Goal: Task Accomplishment & Management: Manage account settings

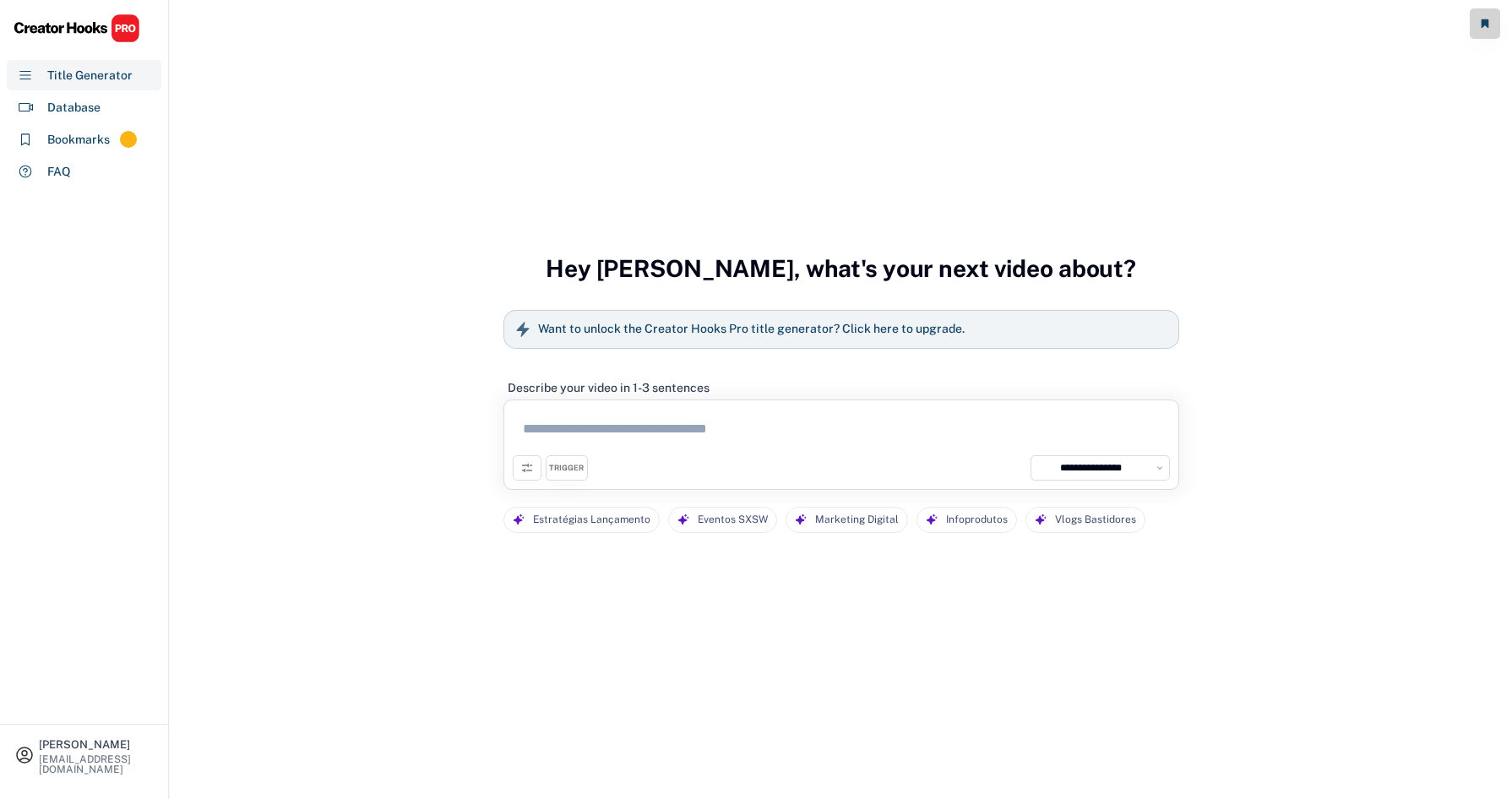
select select "**********"
click at [96, 112] on div "Database" at bounding box center [74, 108] width 53 height 18
select select "**********"
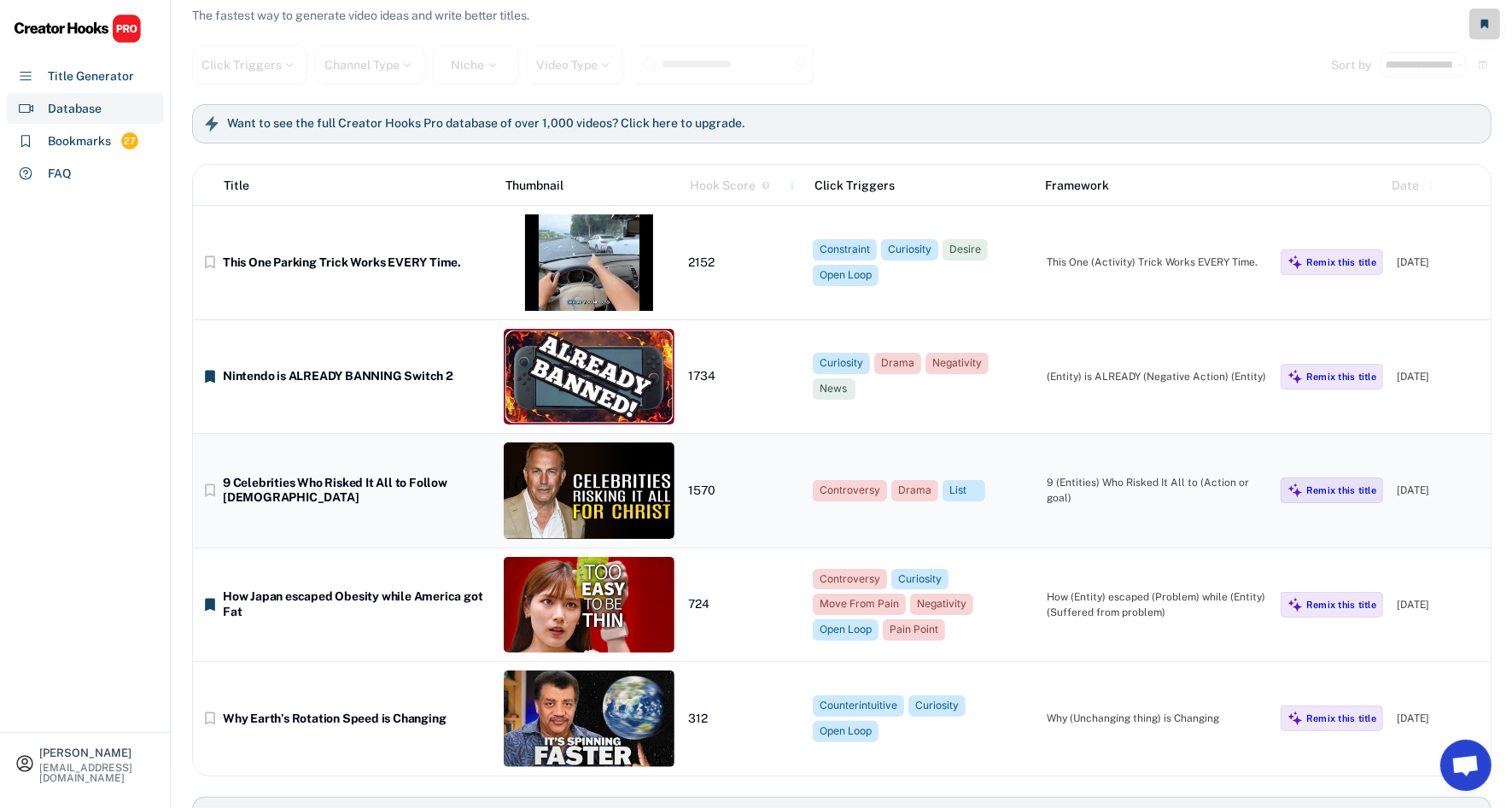
scroll to position [83, 0]
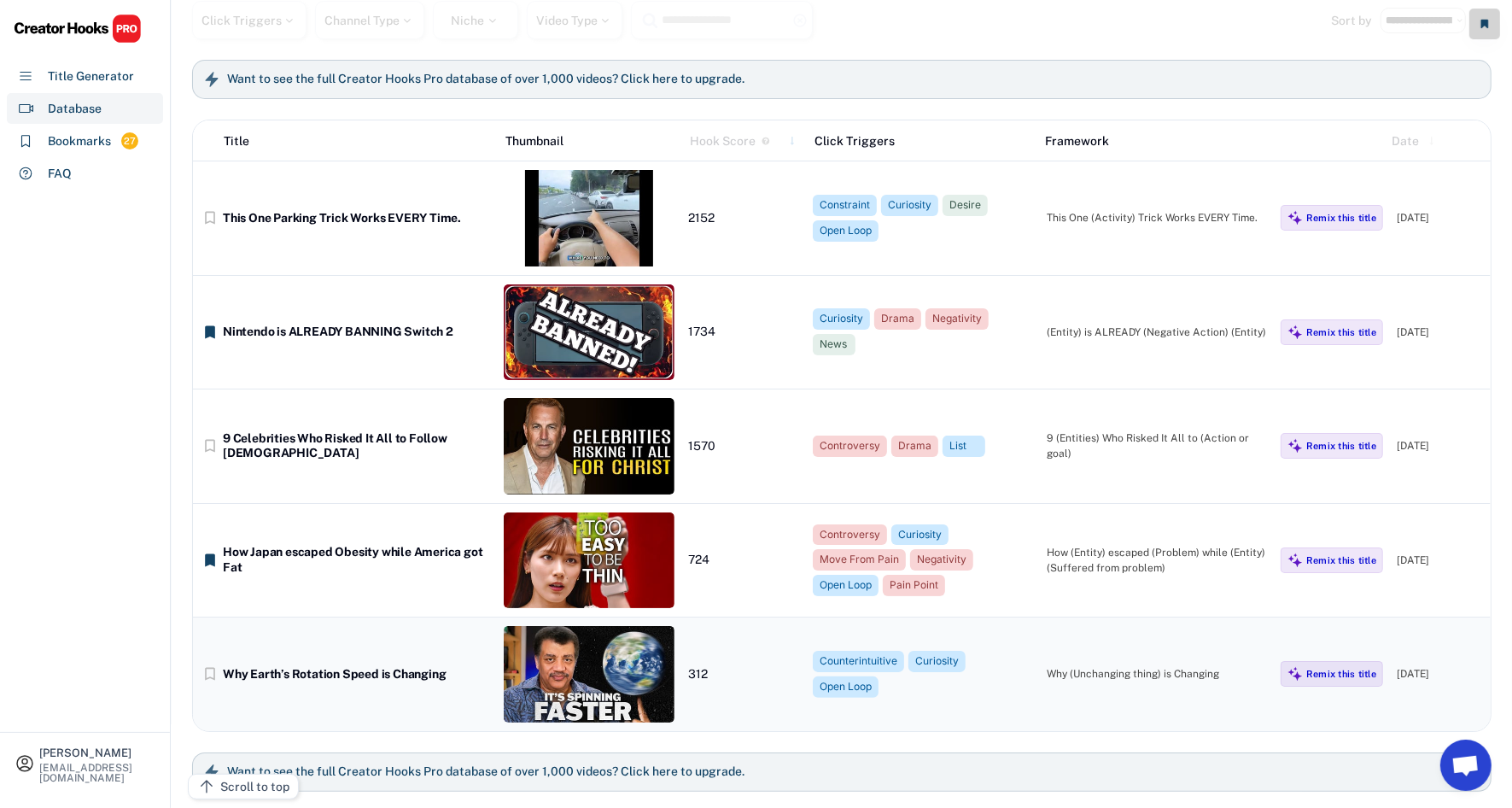
click at [375, 702] on div "bookmark_border Why Earth’s Rotation Speed is Changing 312 Counterintuitive Cur…" at bounding box center [842, 674] width 1298 height 114
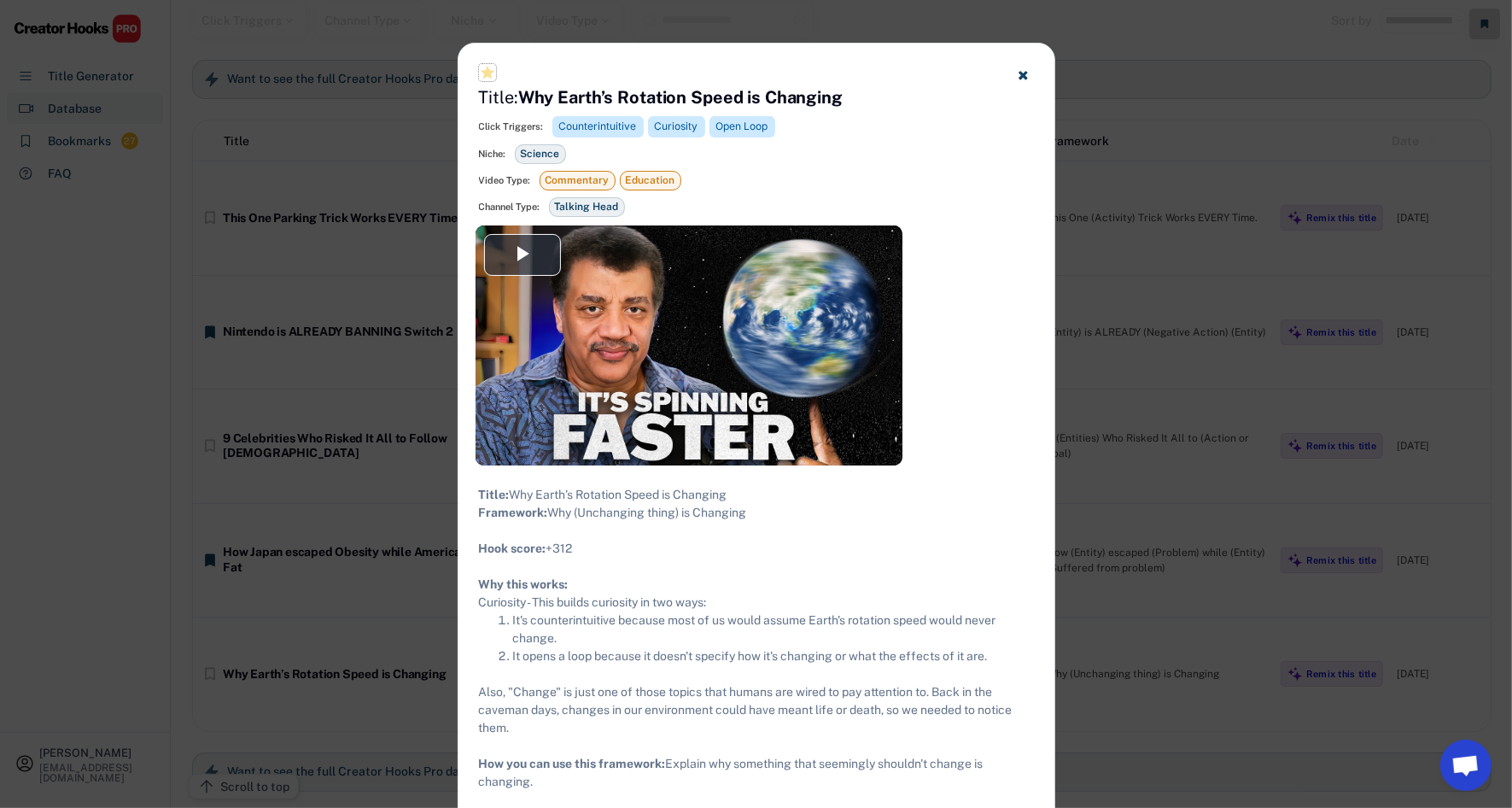
click at [489, 65] on text "star_purple500" at bounding box center [487, 72] width 17 height 17
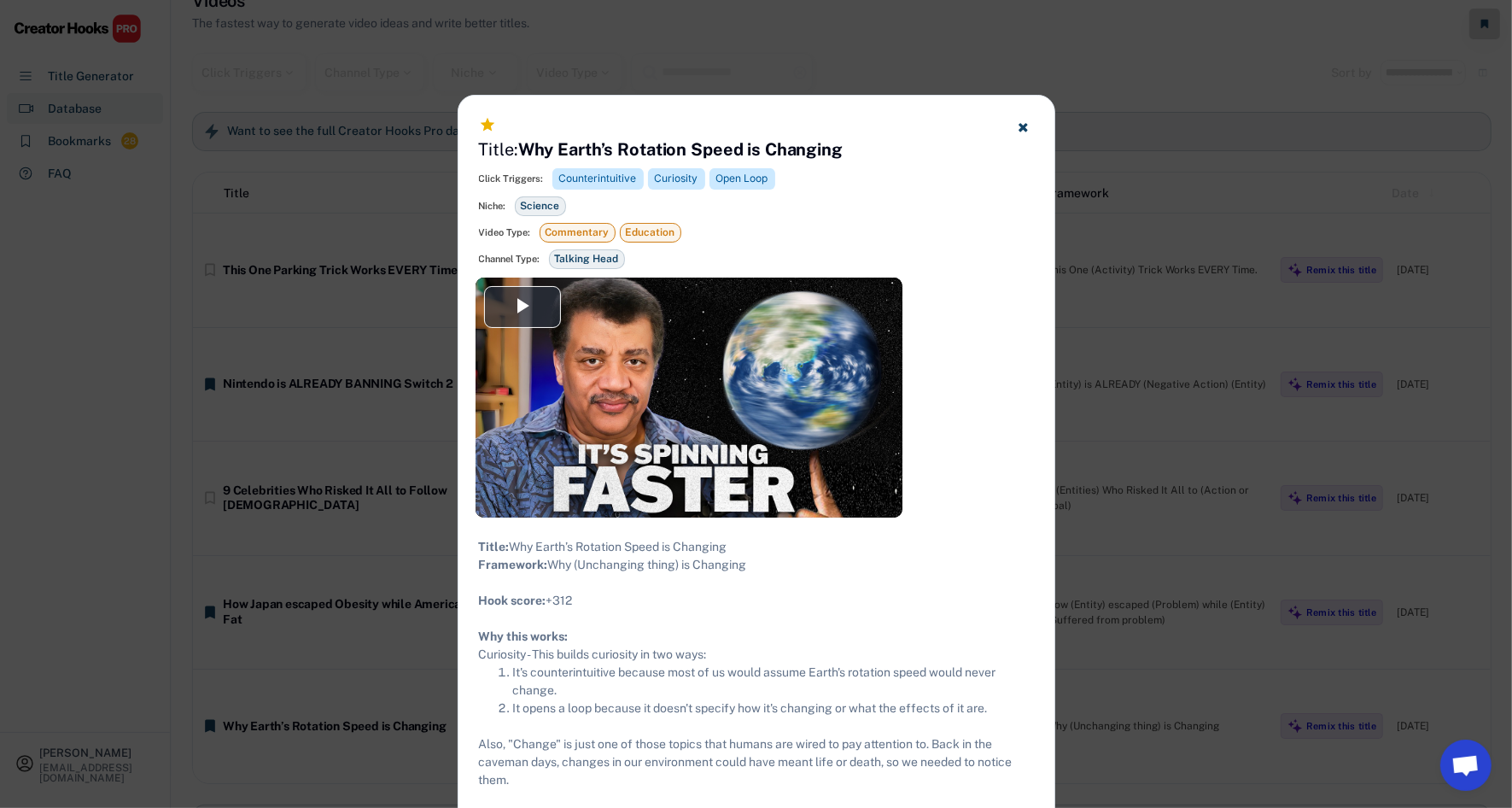
scroll to position [0, 0]
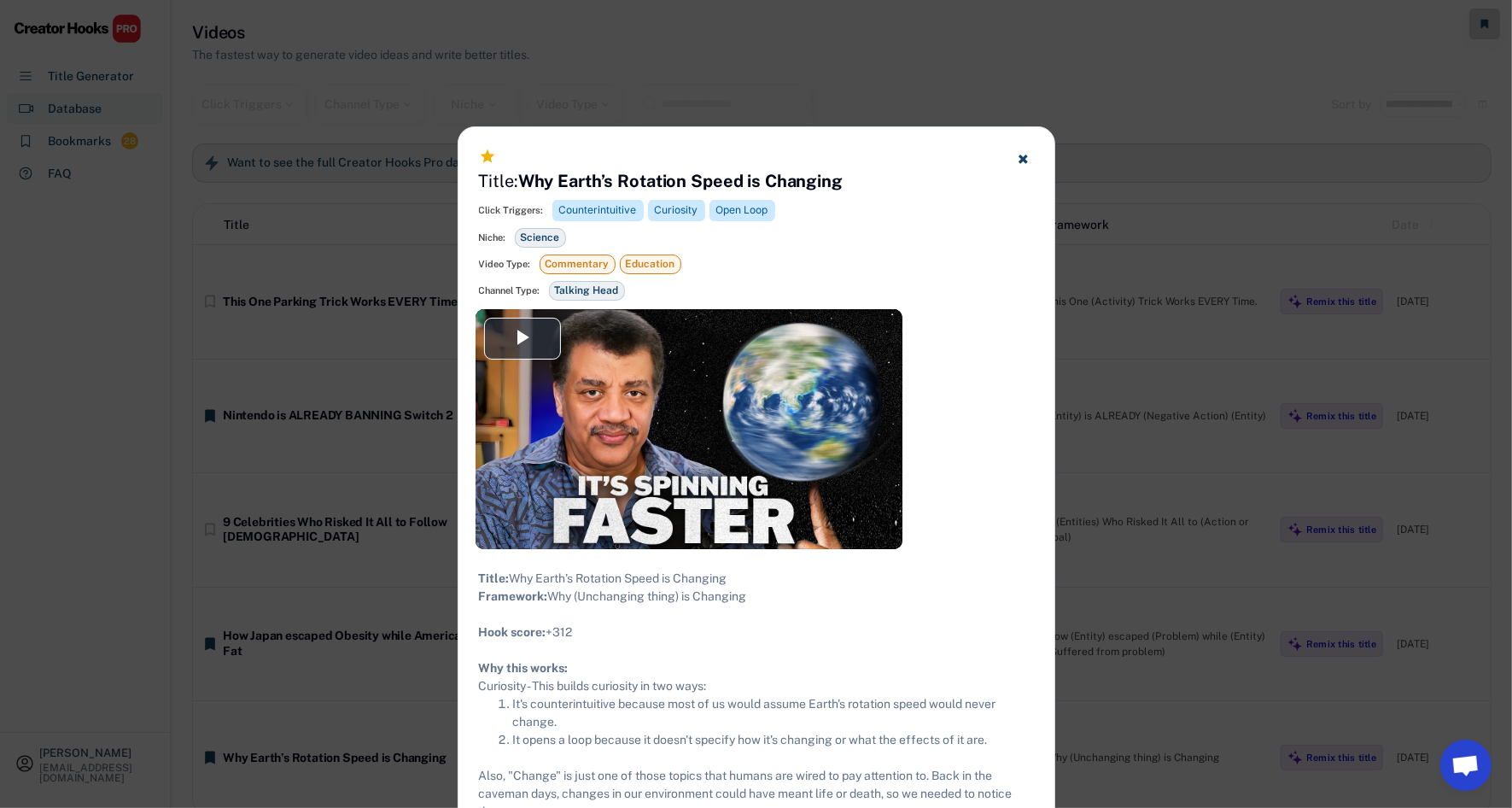
click at [1264, 294] on div at bounding box center [756, 404] width 1512 height 808
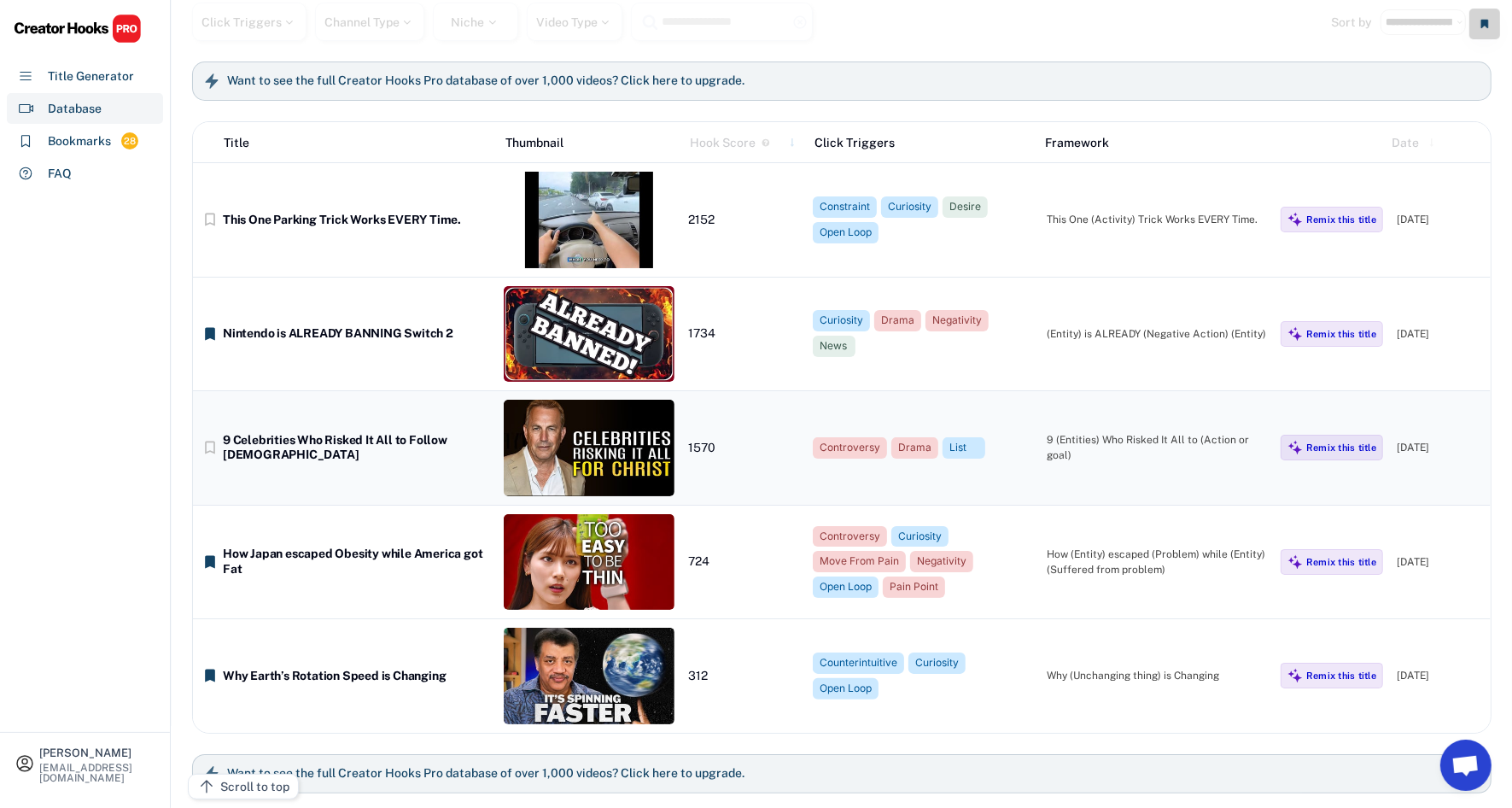
scroll to position [83, 0]
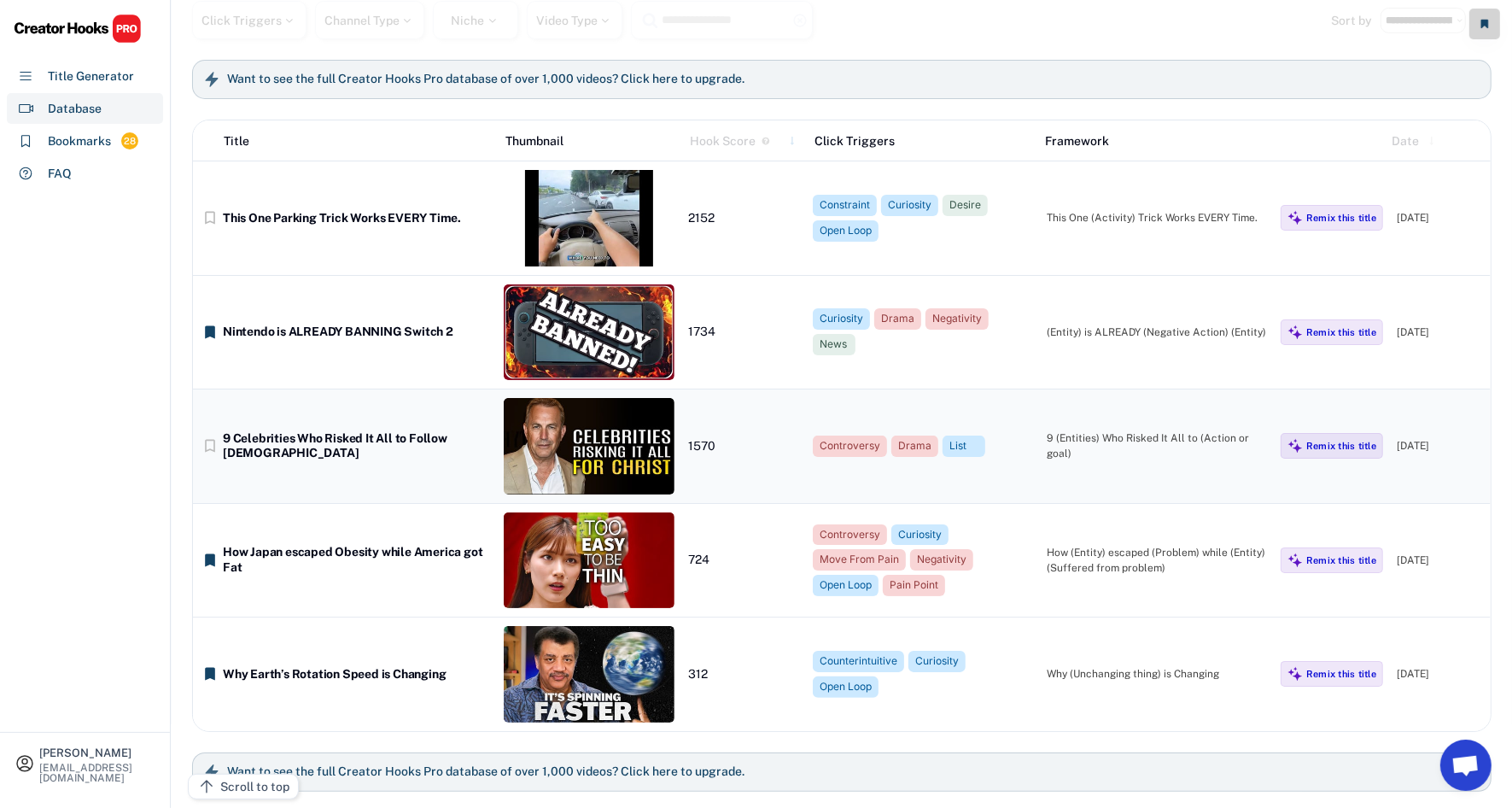
click at [421, 486] on div "bookmark_border 9 Celebrities Who Risked It All to Follow [PERSON_NAME] 1570 Co…" at bounding box center [842, 446] width 1298 height 114
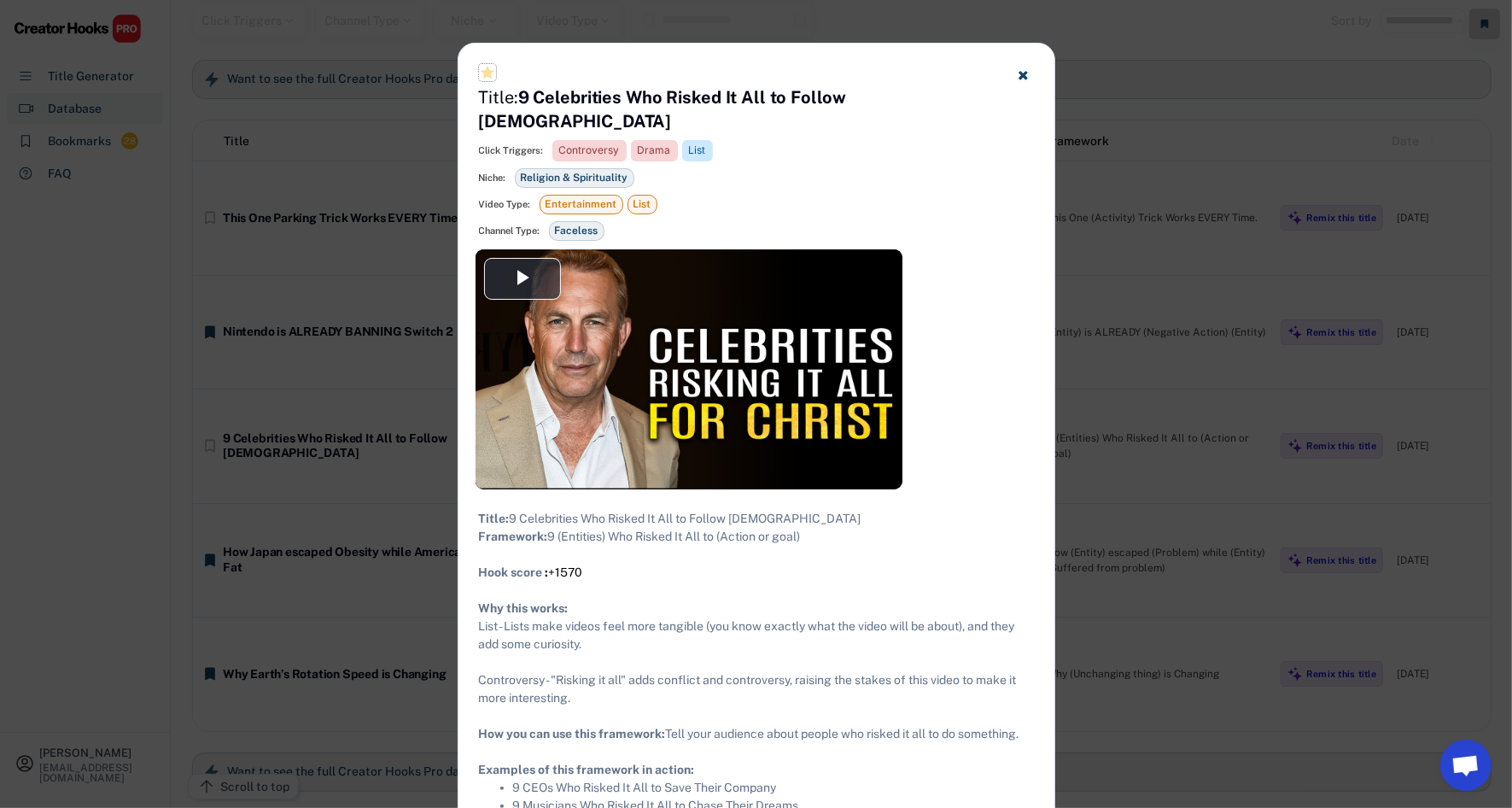
click at [493, 80] on text "star_purple500" at bounding box center [487, 72] width 17 height 17
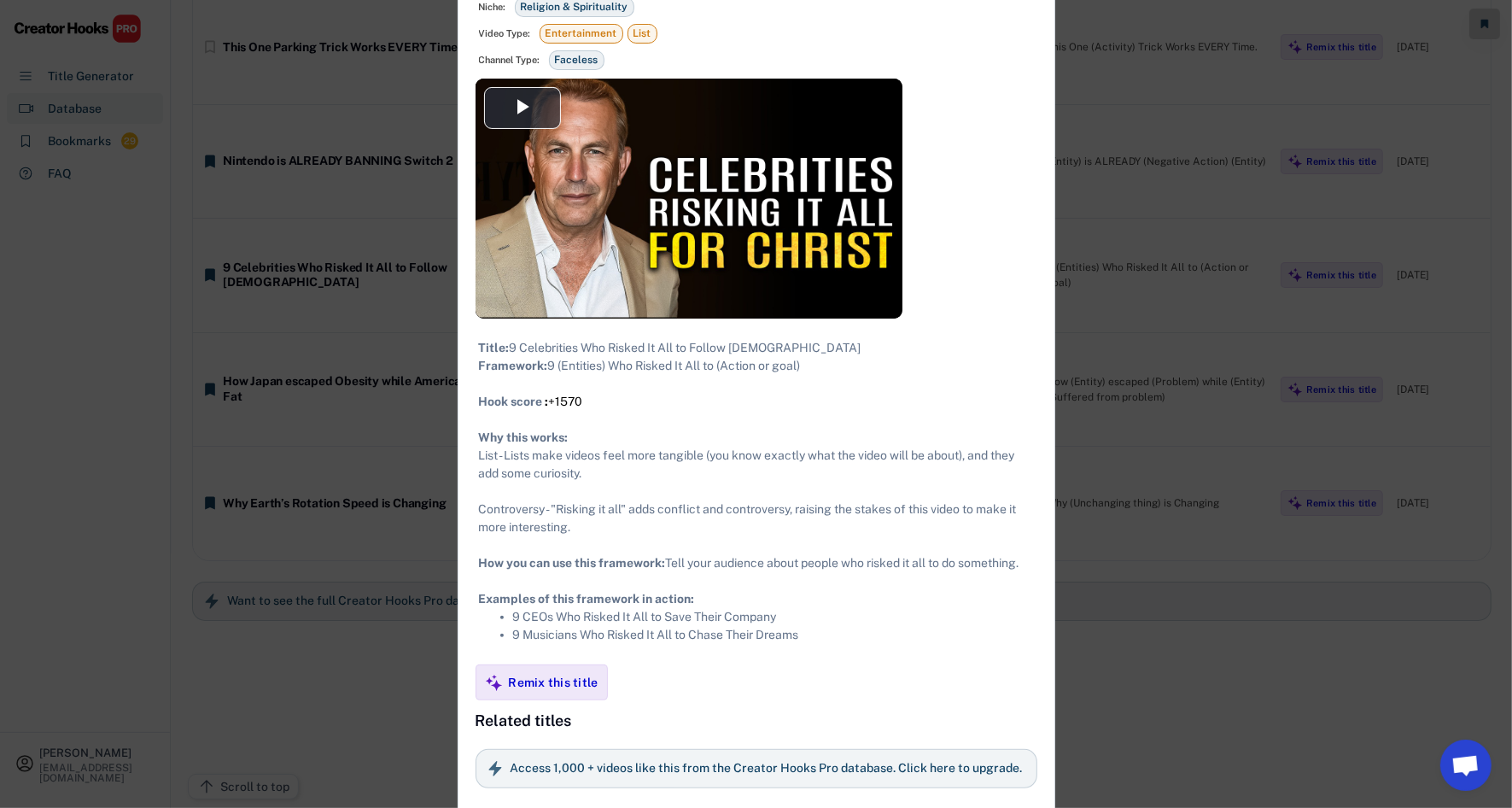
scroll to position [278, 0]
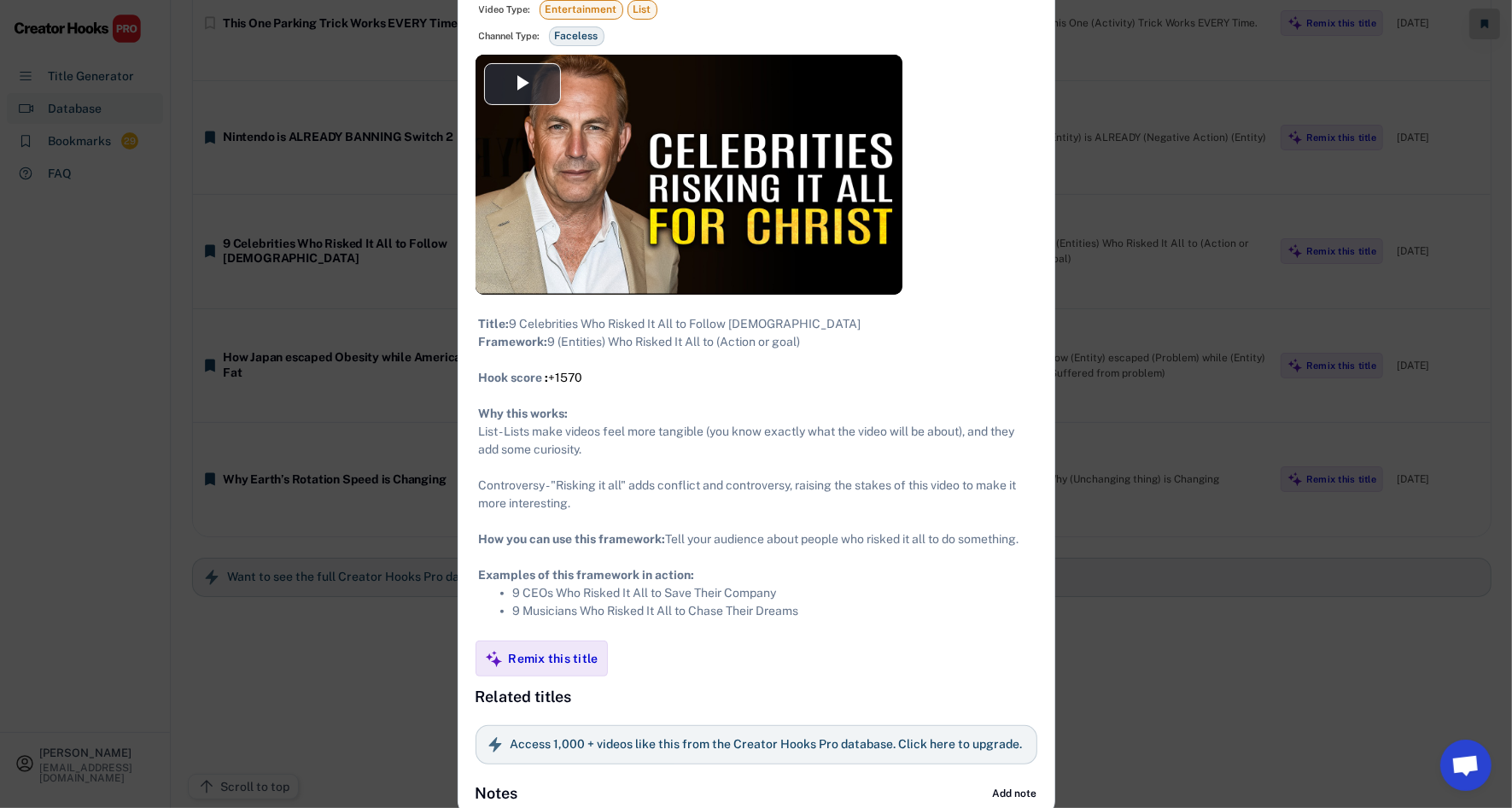
click at [1239, 278] on div at bounding box center [756, 404] width 1512 height 808
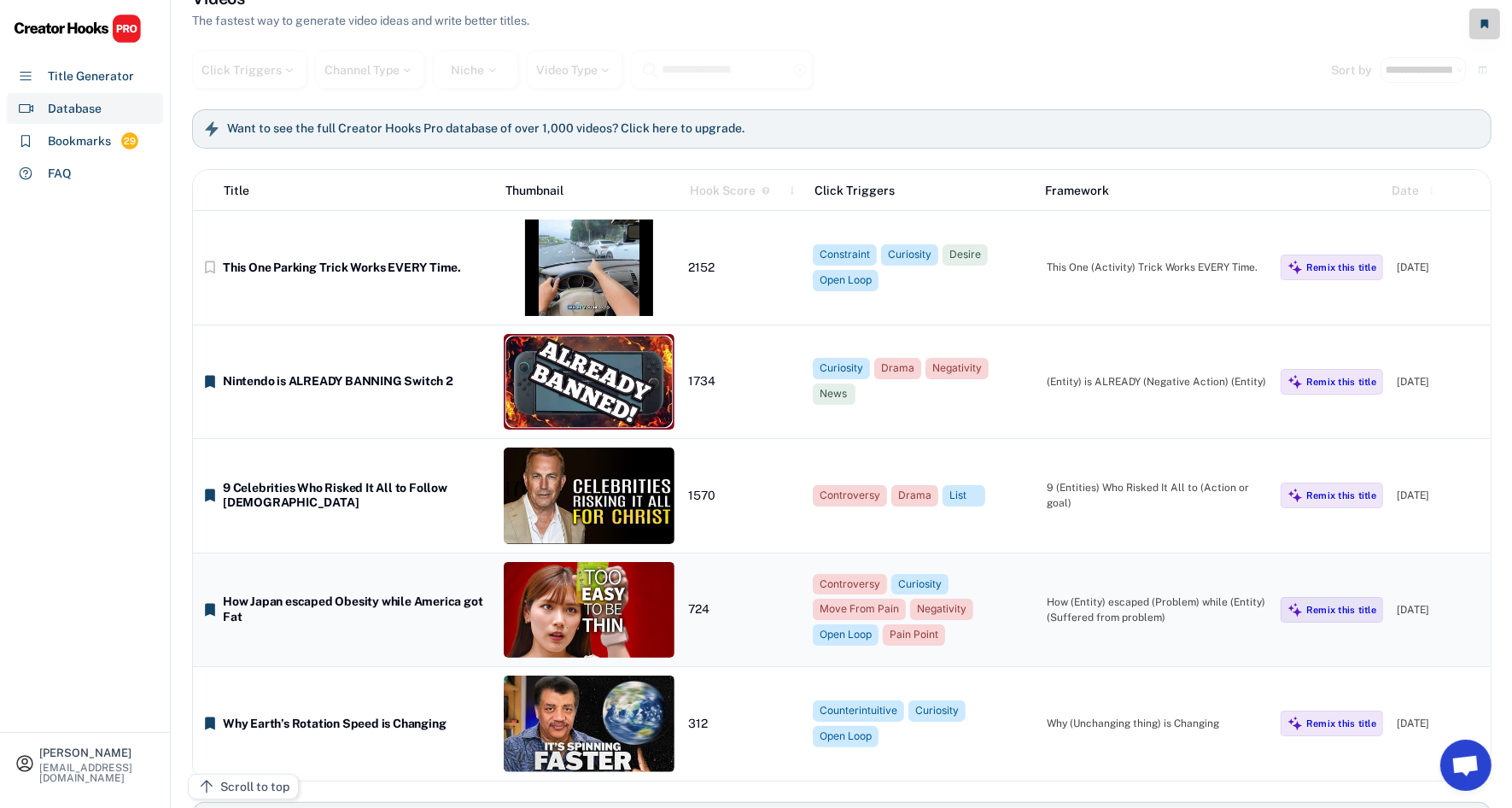
scroll to position [0, 0]
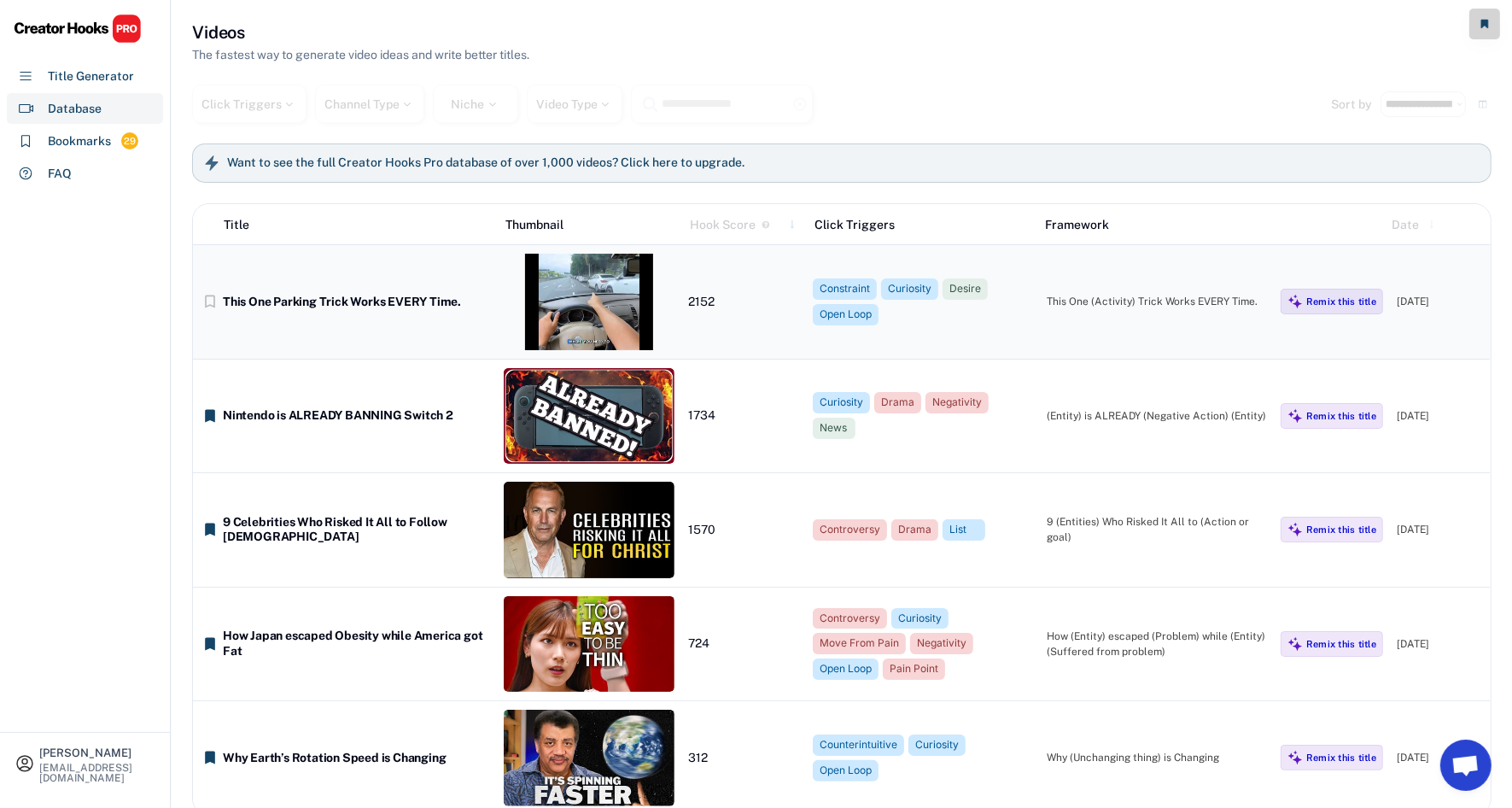
click at [403, 310] on div "bookmark_border This One Parking Trick Works EVERY Time. 2152 Constraint Curios…" at bounding box center [842, 302] width 1298 height 114
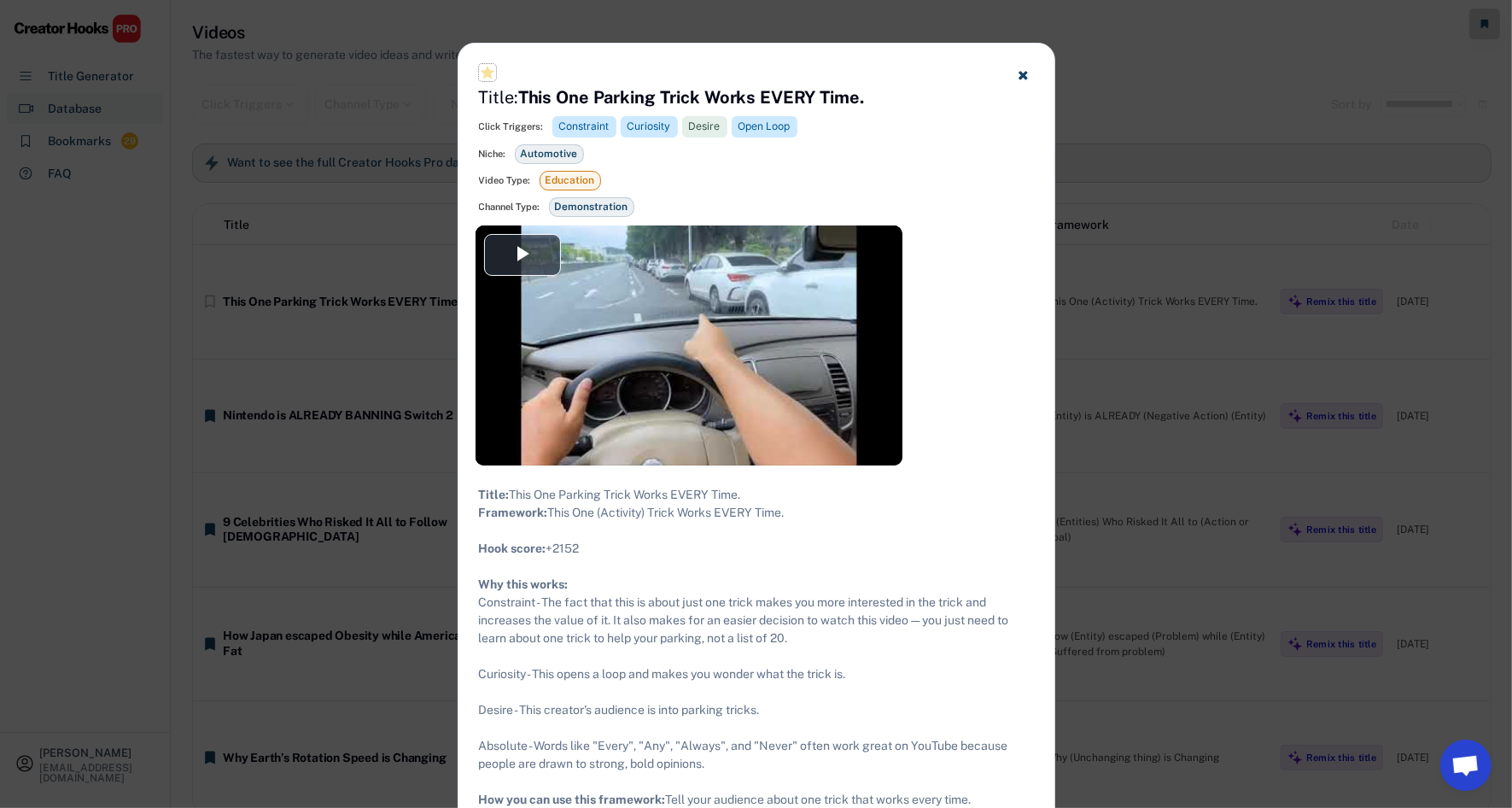
click at [484, 80] on text "star_purple500" at bounding box center [487, 72] width 17 height 17
click at [1183, 323] on div at bounding box center [756, 404] width 1512 height 808
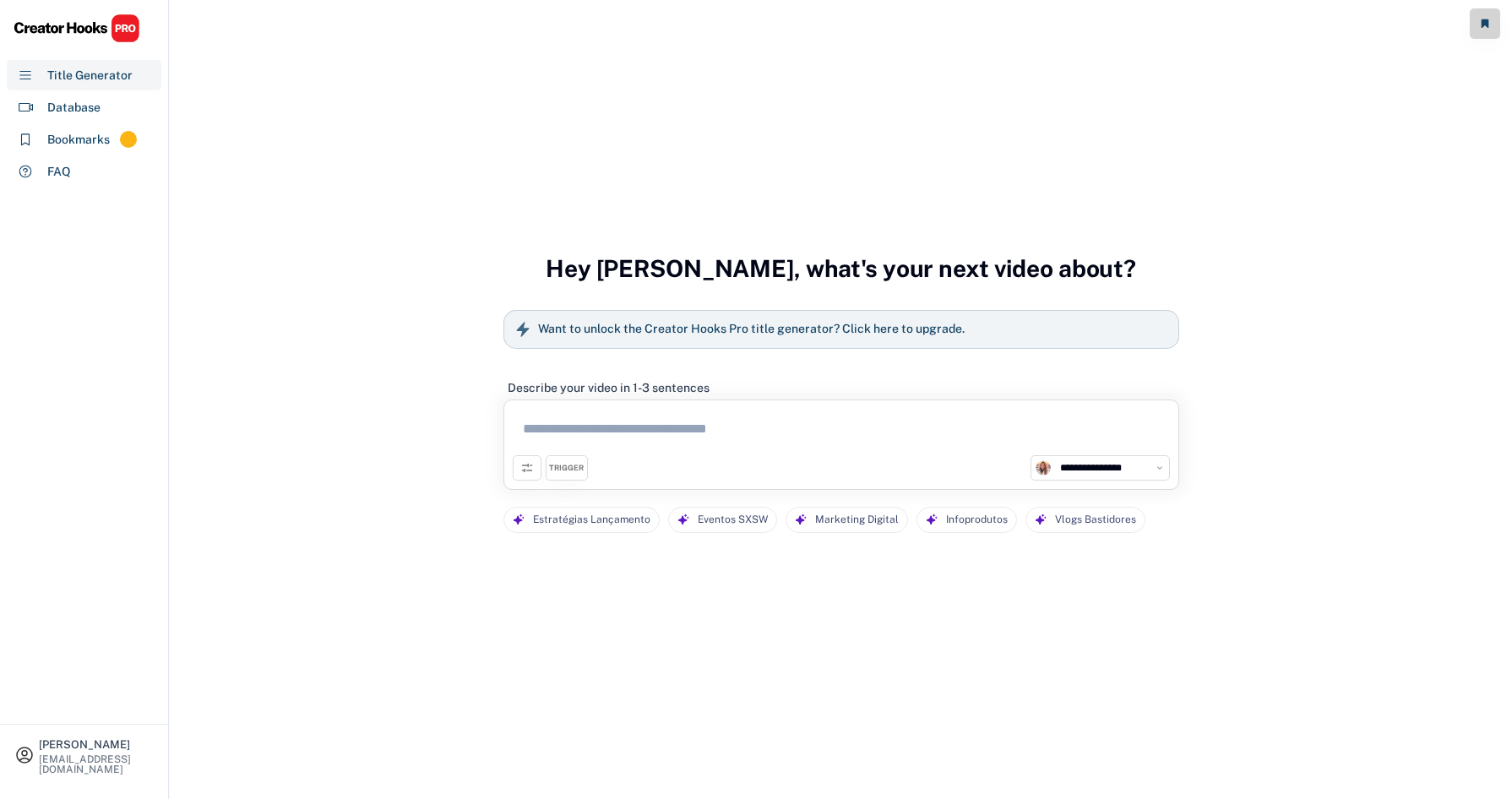
select select "**********"
